Goal: Information Seeking & Learning: Get advice/opinions

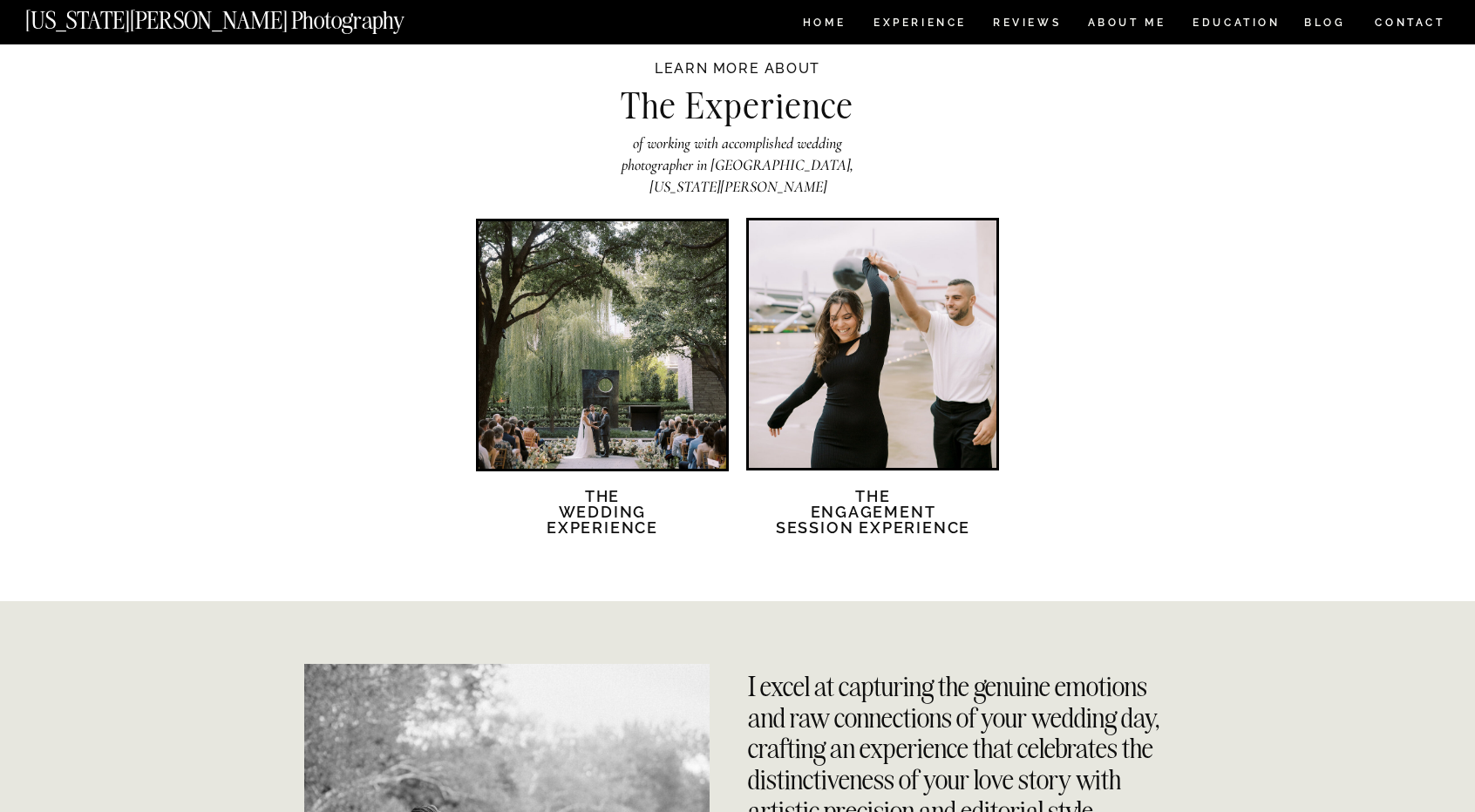
scroll to position [2945, 0]
click at [574, 330] on div at bounding box center [603, 345] width 247 height 247
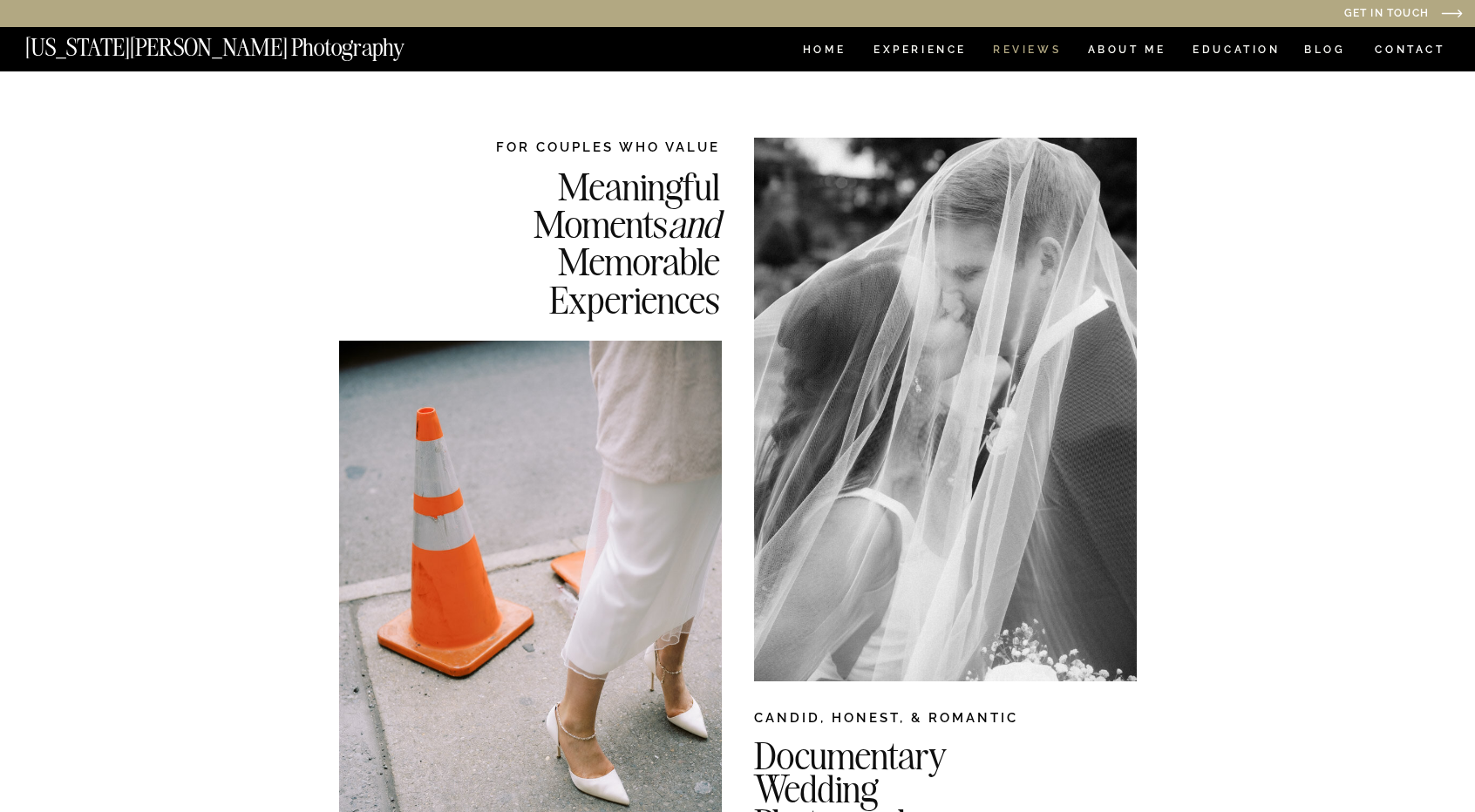
click at [1029, 48] on nav "REVIEWS" at bounding box center [1026, 51] width 65 height 15
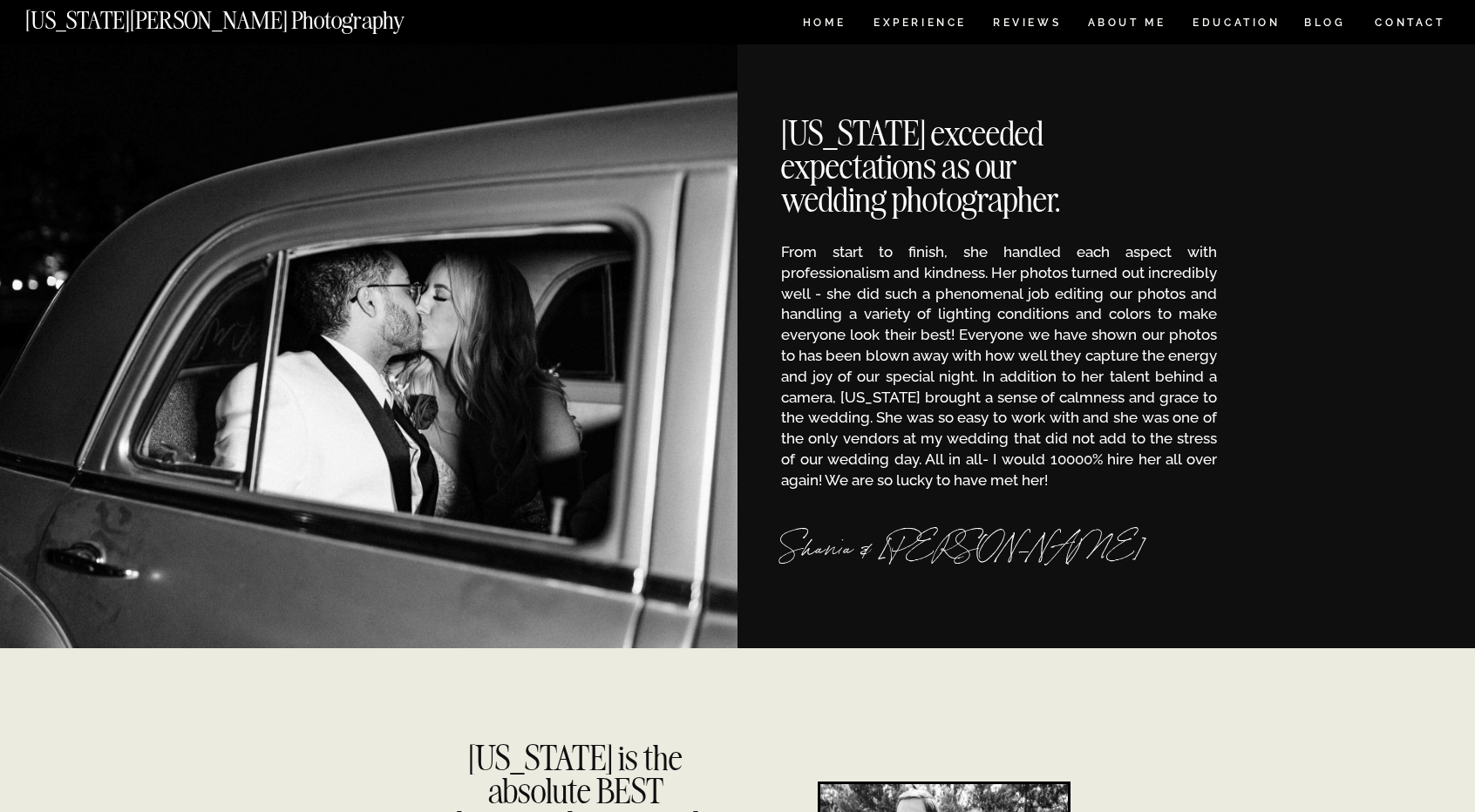
scroll to position [231, 0]
